Goal: Register for event/course

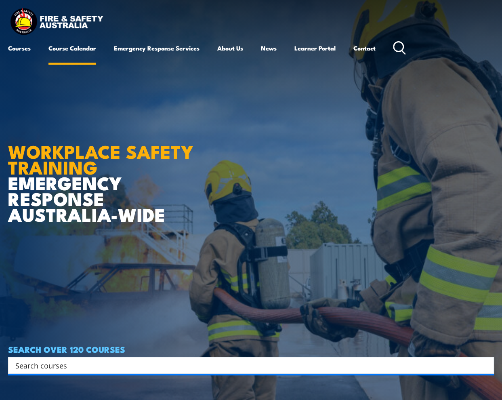
click at [74, 48] on link "Course Calendar" at bounding box center [72, 47] width 48 height 19
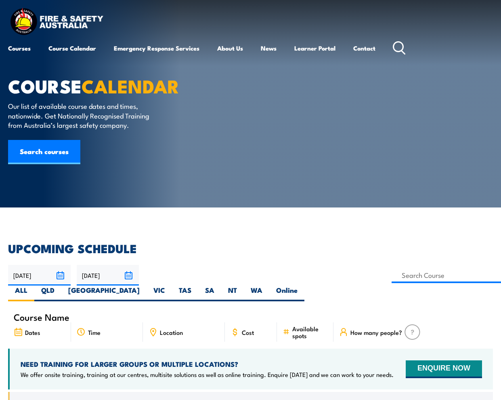
click at [425, 244] on h2 "UPCOMING SCHEDULE" at bounding box center [250, 247] width 485 height 11
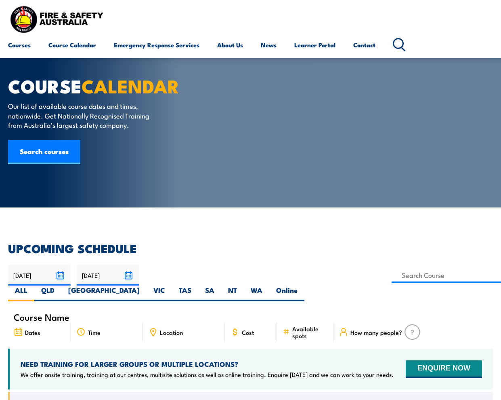
scroll to position [148, 0]
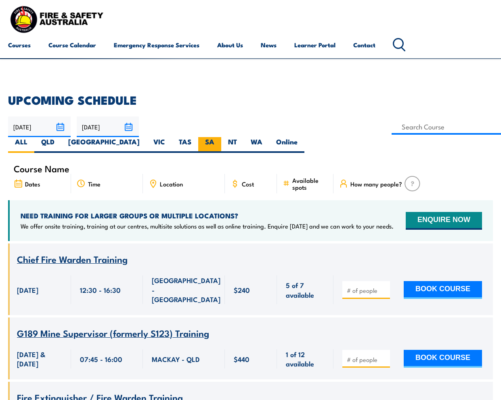
click at [221, 137] on label "SA" at bounding box center [209, 145] width 23 height 16
click at [220, 137] on input "SA" at bounding box center [217, 139] width 5 height 5
radio input "true"
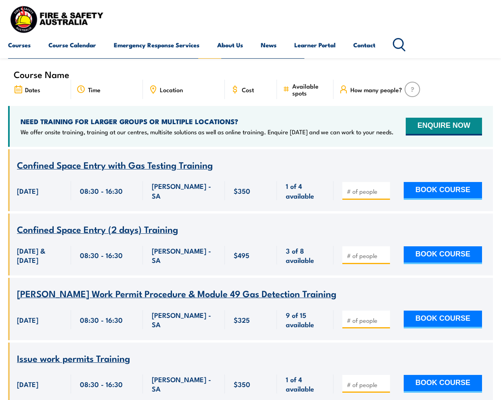
click at [170, 286] on span "[PERSON_NAME] Work Permit Procedure & Module 49 Gas Detection Training" at bounding box center [177, 293] width 320 height 14
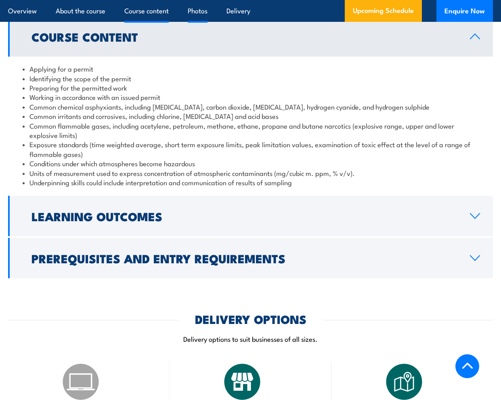
scroll to position [889, 0]
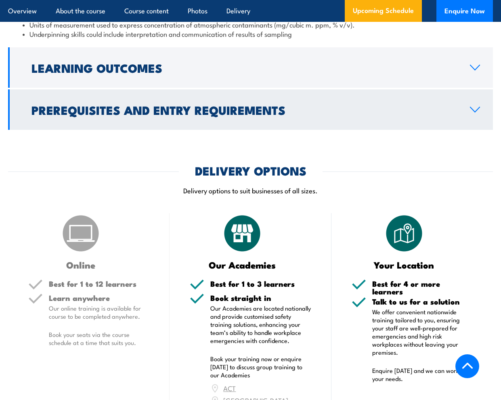
click at [375, 89] on link "Prerequisites and Entry Requirements" at bounding box center [250, 109] width 485 height 40
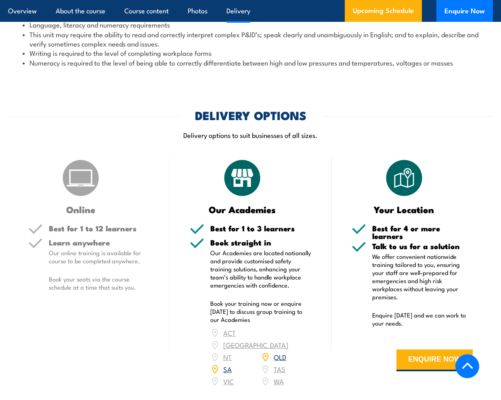
scroll to position [949, 0]
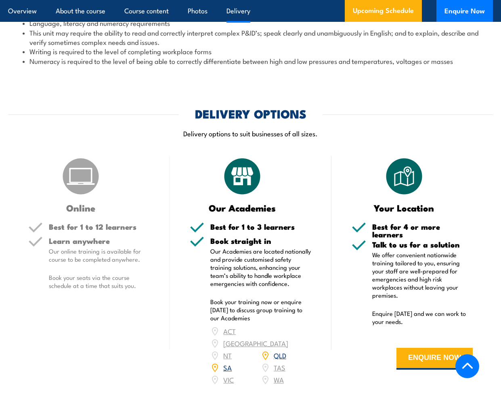
click at [229, 362] on link "SA" at bounding box center [227, 367] width 8 height 10
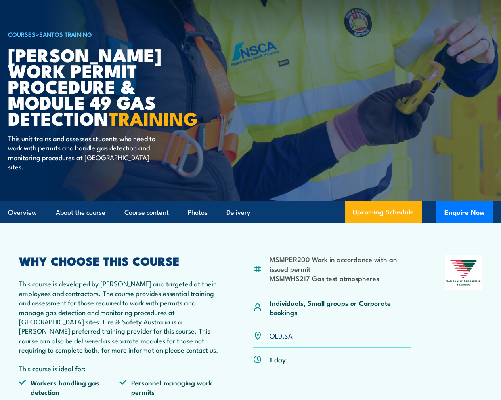
scroll to position [0, 0]
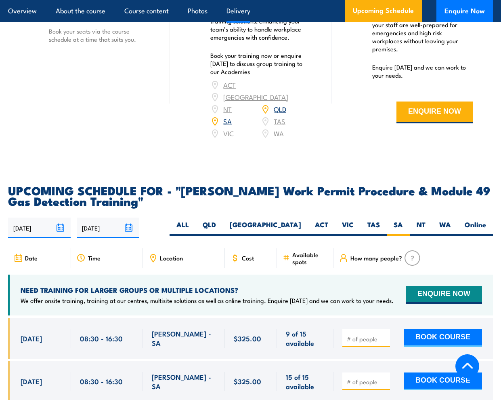
scroll to position [1181, 0]
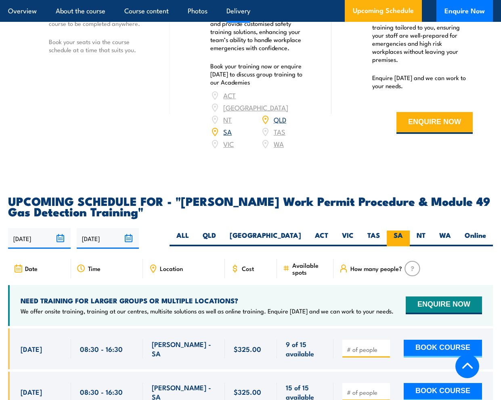
click at [396, 230] on label "SA" at bounding box center [398, 238] width 23 height 16
click at [403, 230] on input "SA" at bounding box center [405, 232] width 5 height 5
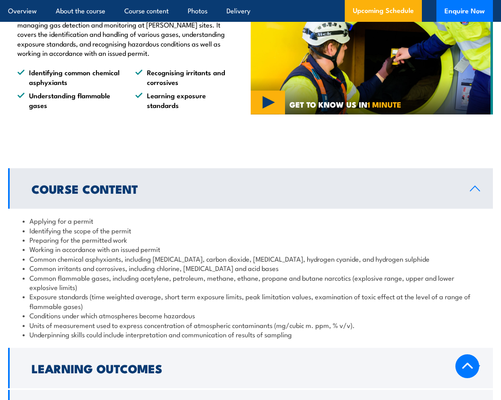
scroll to position [737, 0]
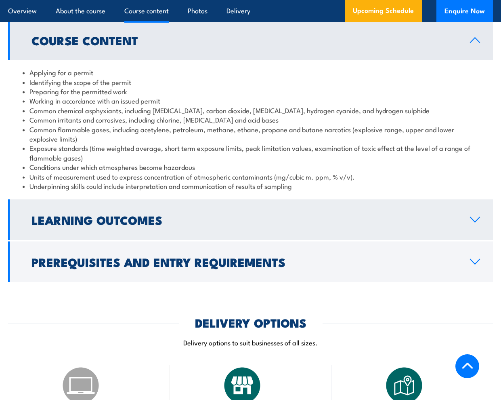
click at [462, 199] on link "Learning Outcomes" at bounding box center [250, 219] width 485 height 40
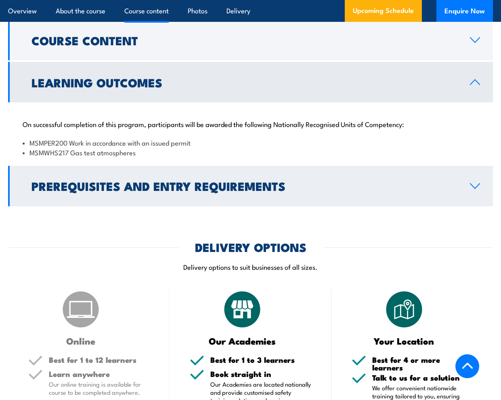
click at [471, 183] on icon at bounding box center [475, 186] width 11 height 6
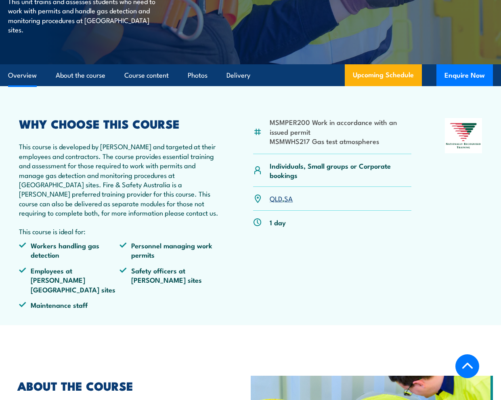
scroll to position [144, 0]
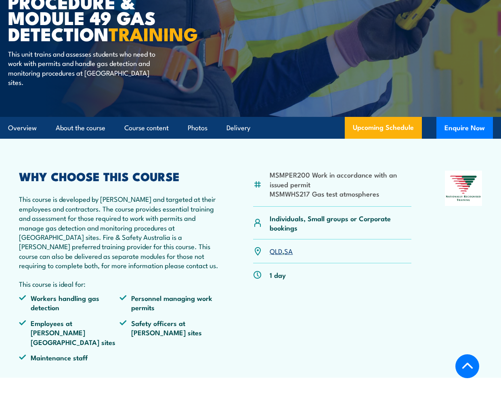
click at [292, 246] on link "SA" at bounding box center [288, 251] width 8 height 10
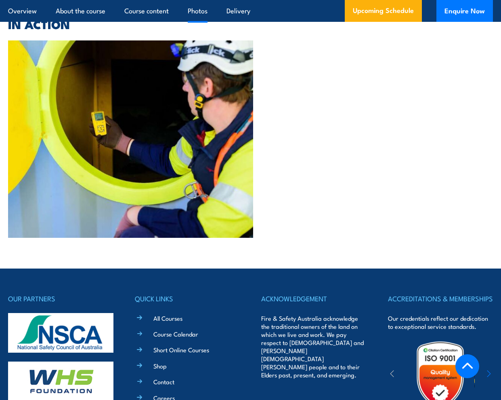
scroll to position [2152, 0]
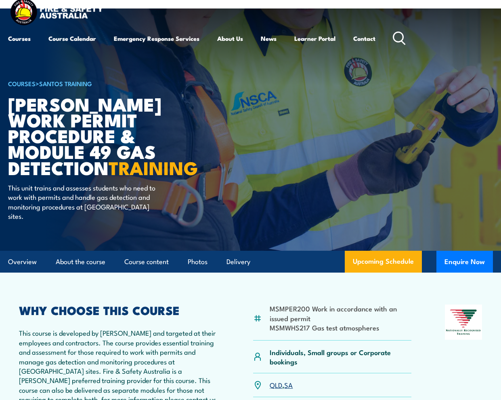
scroll to position [0, 0]
